Goal: Check status: Check status

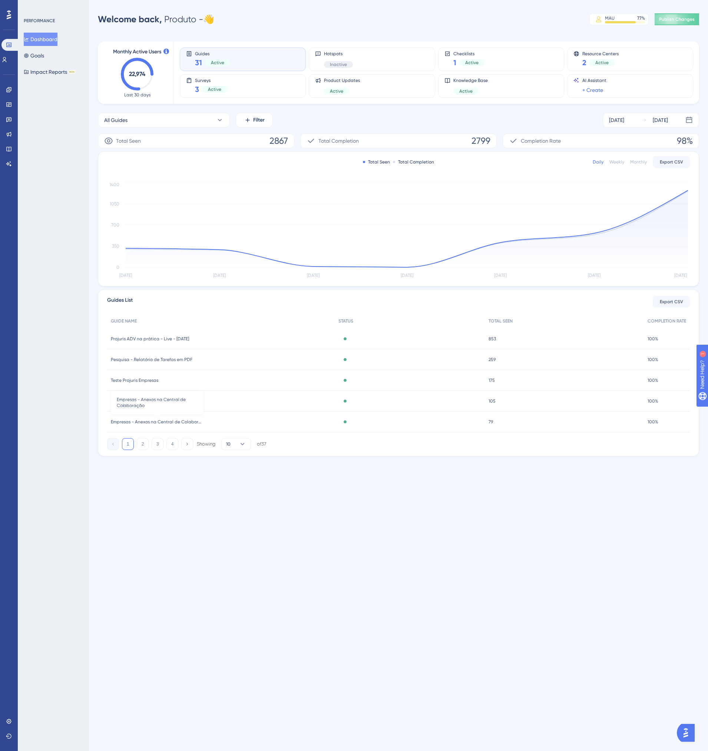
click at [159, 422] on span "Empresas - Anexos na Central de Colaboração" at bounding box center [157, 422] width 93 height 6
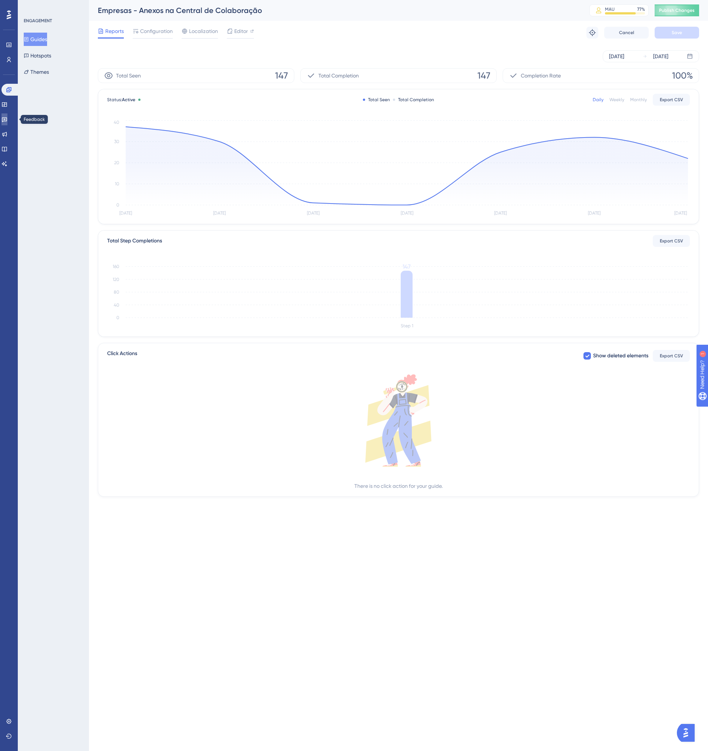
click at [7, 121] on icon at bounding box center [4, 119] width 6 height 6
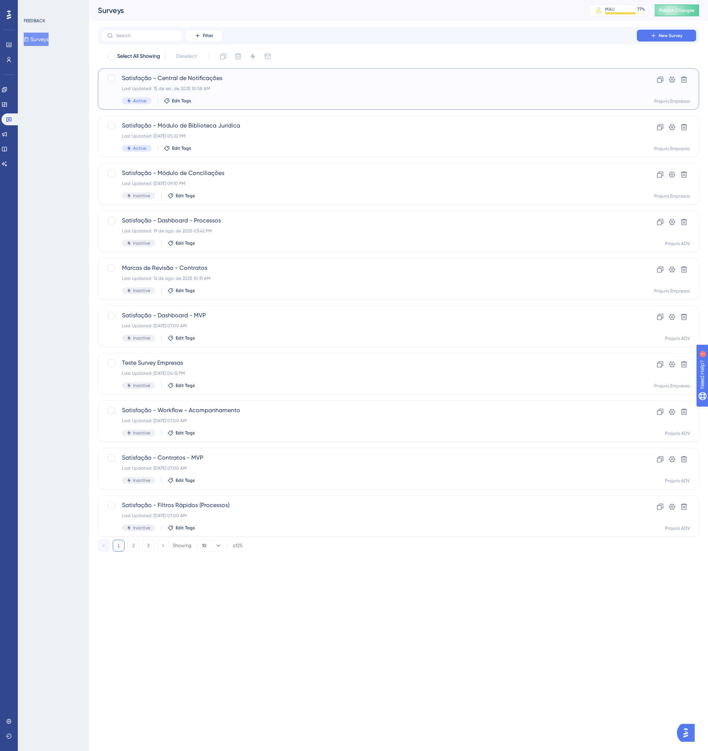
click at [296, 84] on div "Satisfação - Central de Notificações Last Updated: 15 de set. de 2025 10:58 AM …" at bounding box center [369, 89] width 494 height 30
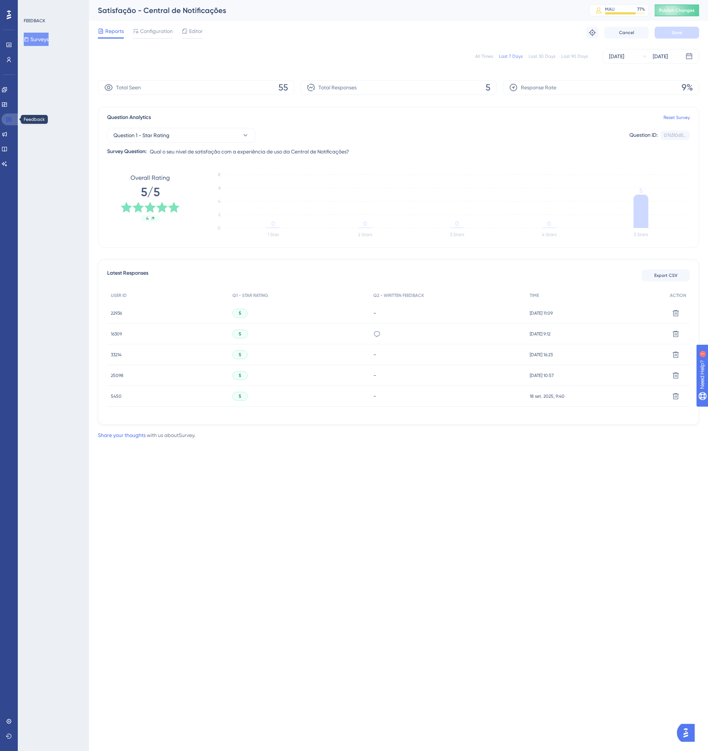
click at [6, 122] on link at bounding box center [10, 119] width 18 height 12
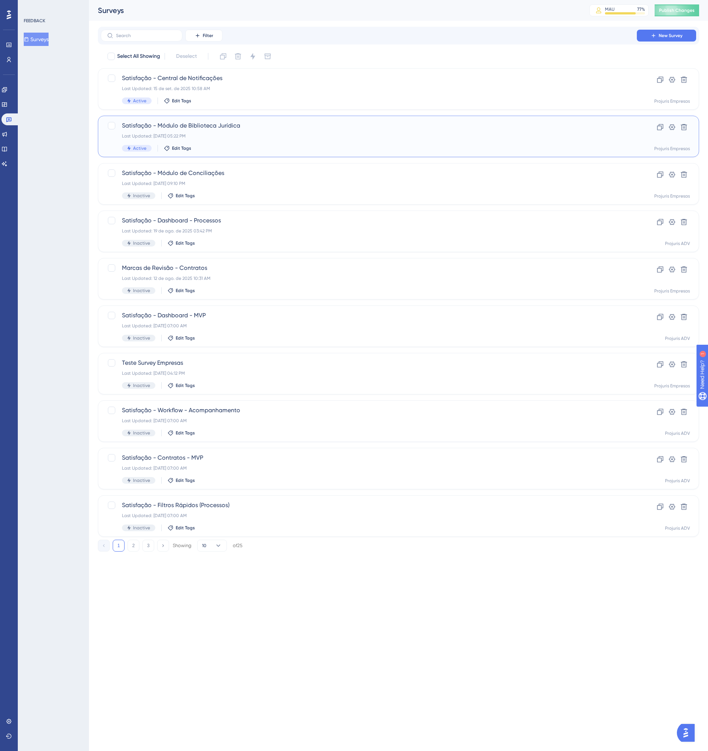
click at [266, 145] on div "Satisfação - Módulo de Biblioteca Jurídica Last Updated: [DATE] 05:22 PM Active…" at bounding box center [369, 136] width 494 height 30
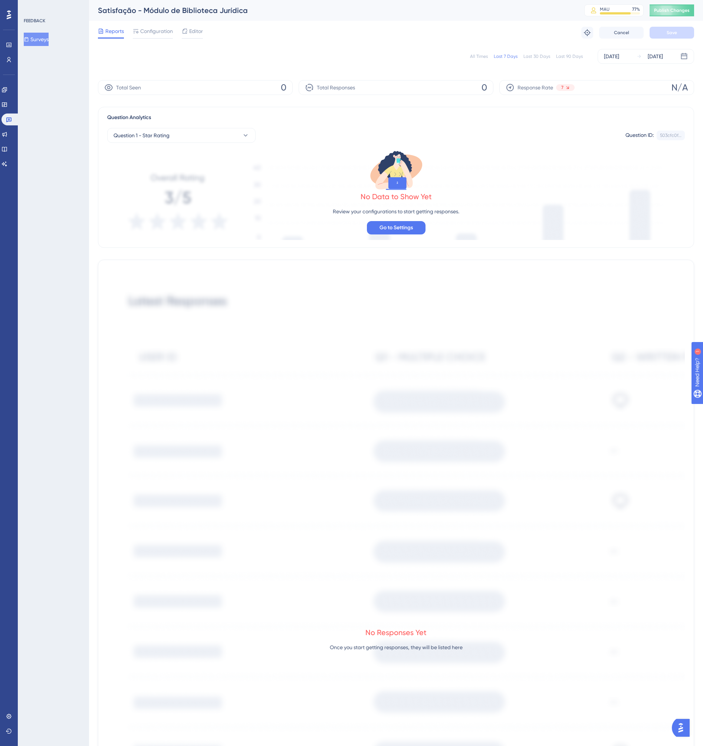
click at [8, 113] on div "Engagement Widgets Feedback Product Updates Knowledge Base AI Assistant" at bounding box center [8, 127] width 15 height 86
click at [11, 119] on icon at bounding box center [9, 119] width 6 height 6
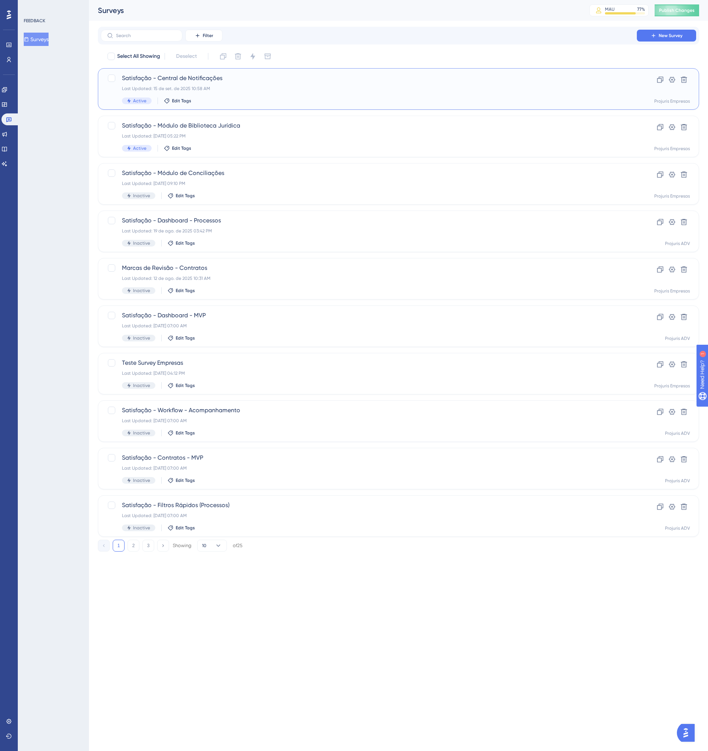
click at [240, 93] on div "Satisfação - Central de Notificações Last Updated: 15 de set. de 2025 10:58 AM …" at bounding box center [369, 89] width 494 height 30
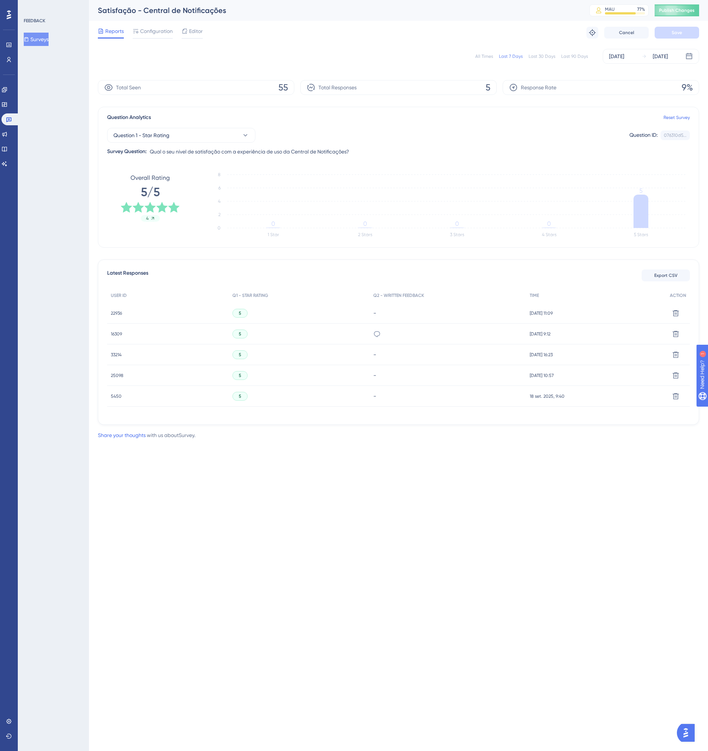
click at [492, 56] on div "All Times" at bounding box center [485, 56] width 18 height 6
